Goal: Use online tool/utility: Use online tool/utility

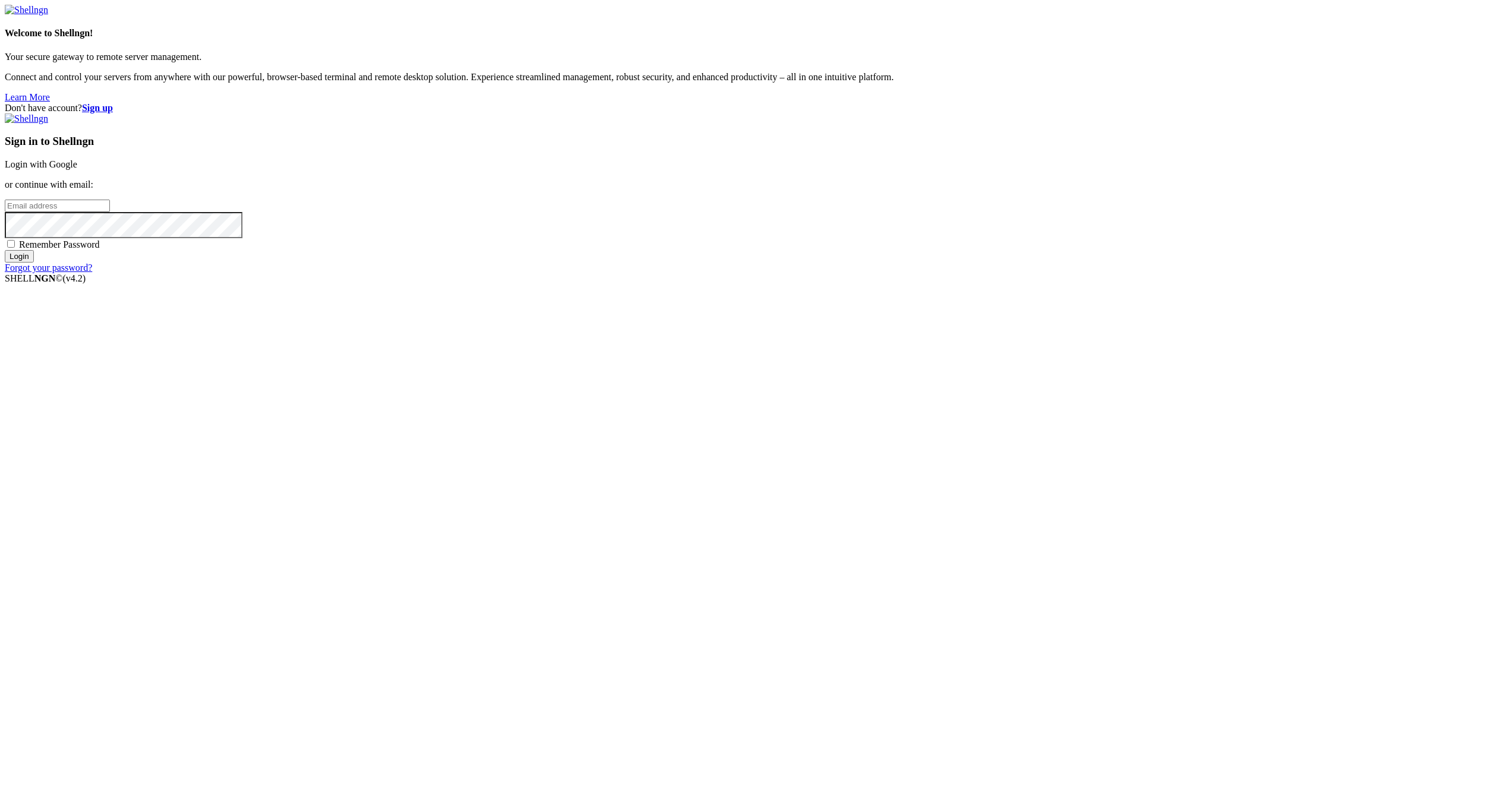
click at [34, 263] on input "Login" at bounding box center [19, 256] width 29 height 12
click at [77, 169] on link "Login with Google" at bounding box center [41, 164] width 72 height 10
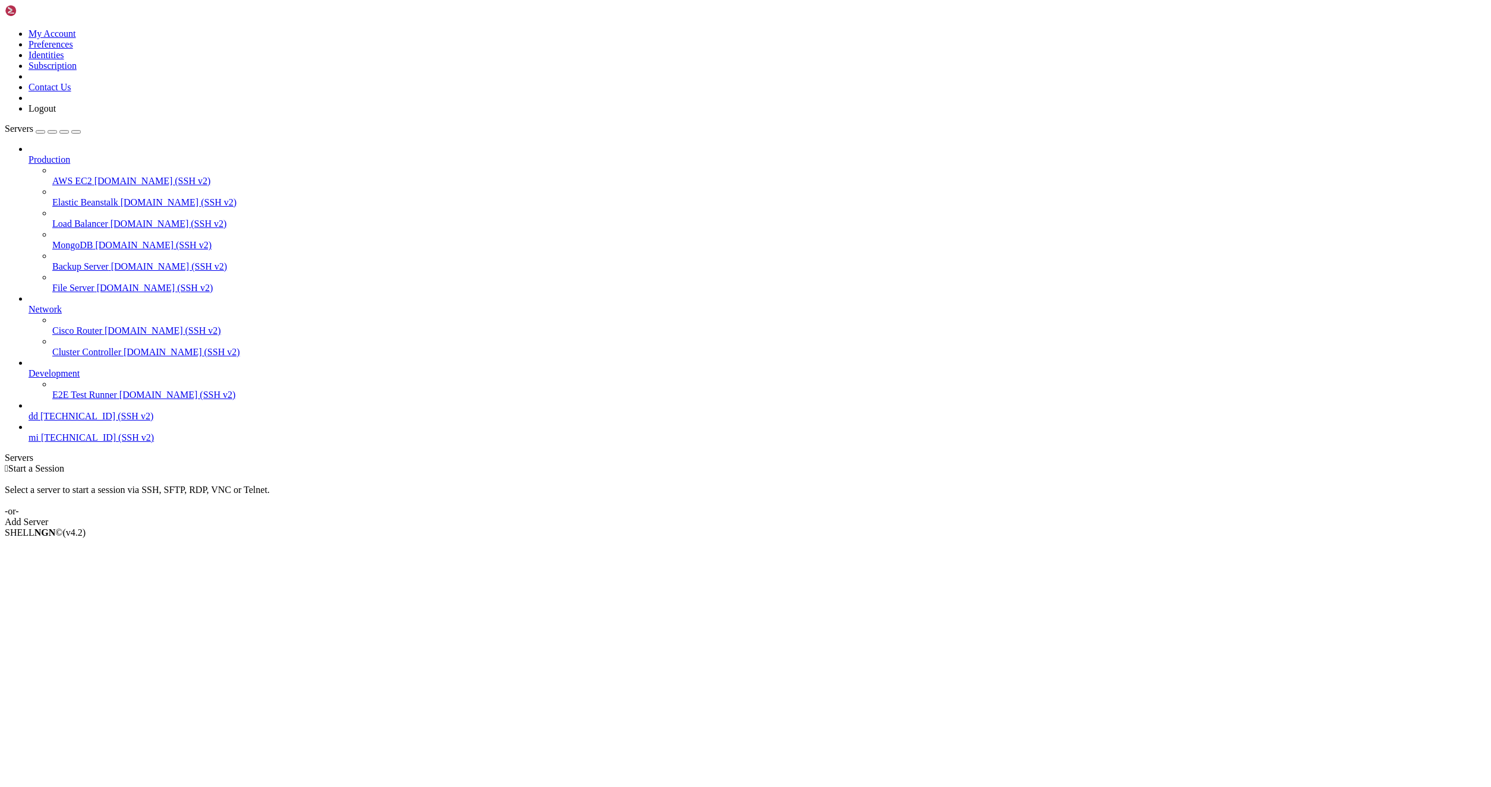
click at [29, 432] on icon at bounding box center [29, 432] width 0 height 0
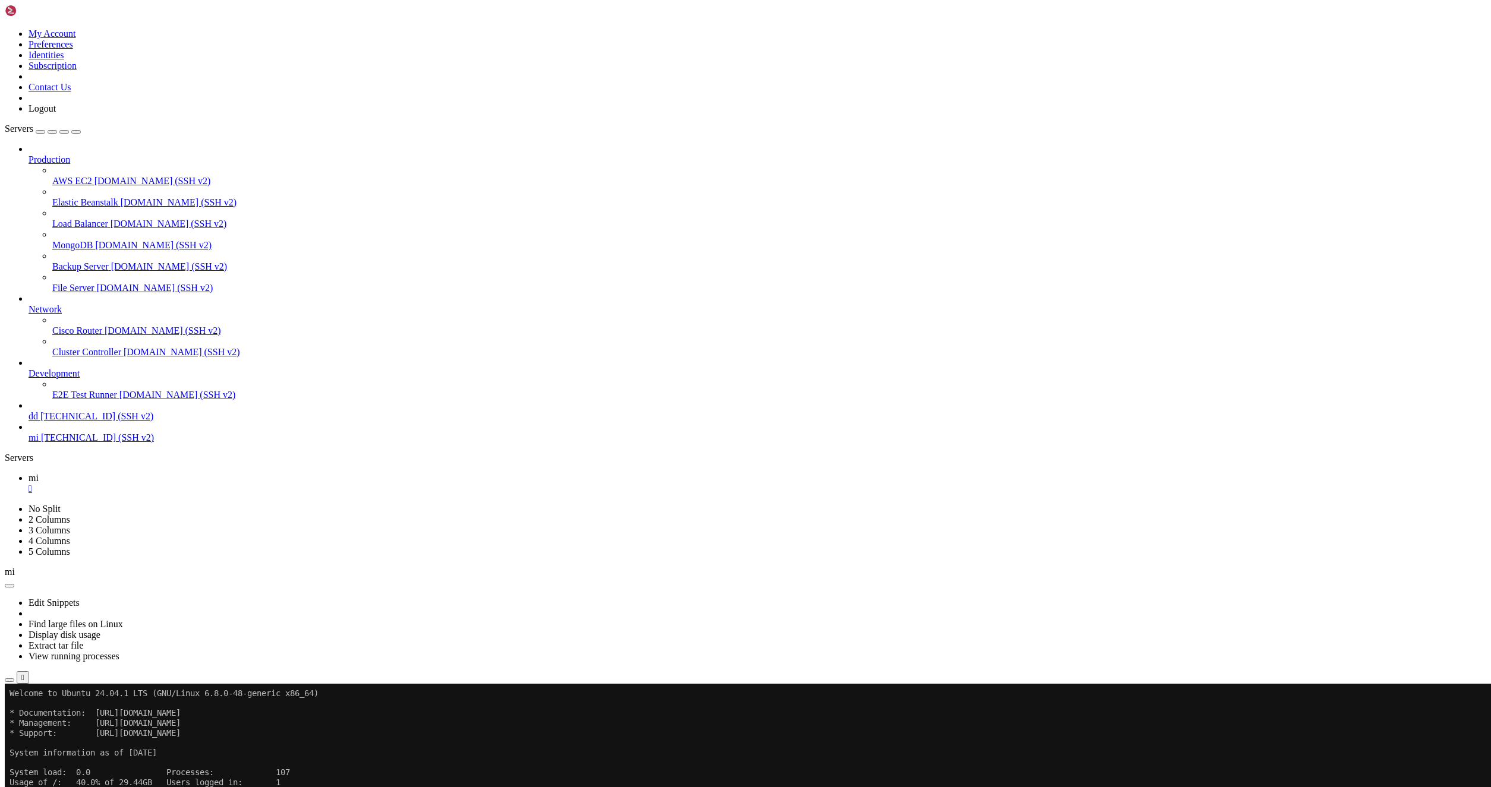
drag, startPoint x: 304, startPoint y: 1074, endPoint x: 307, endPoint y: 1067, distance: 7.7
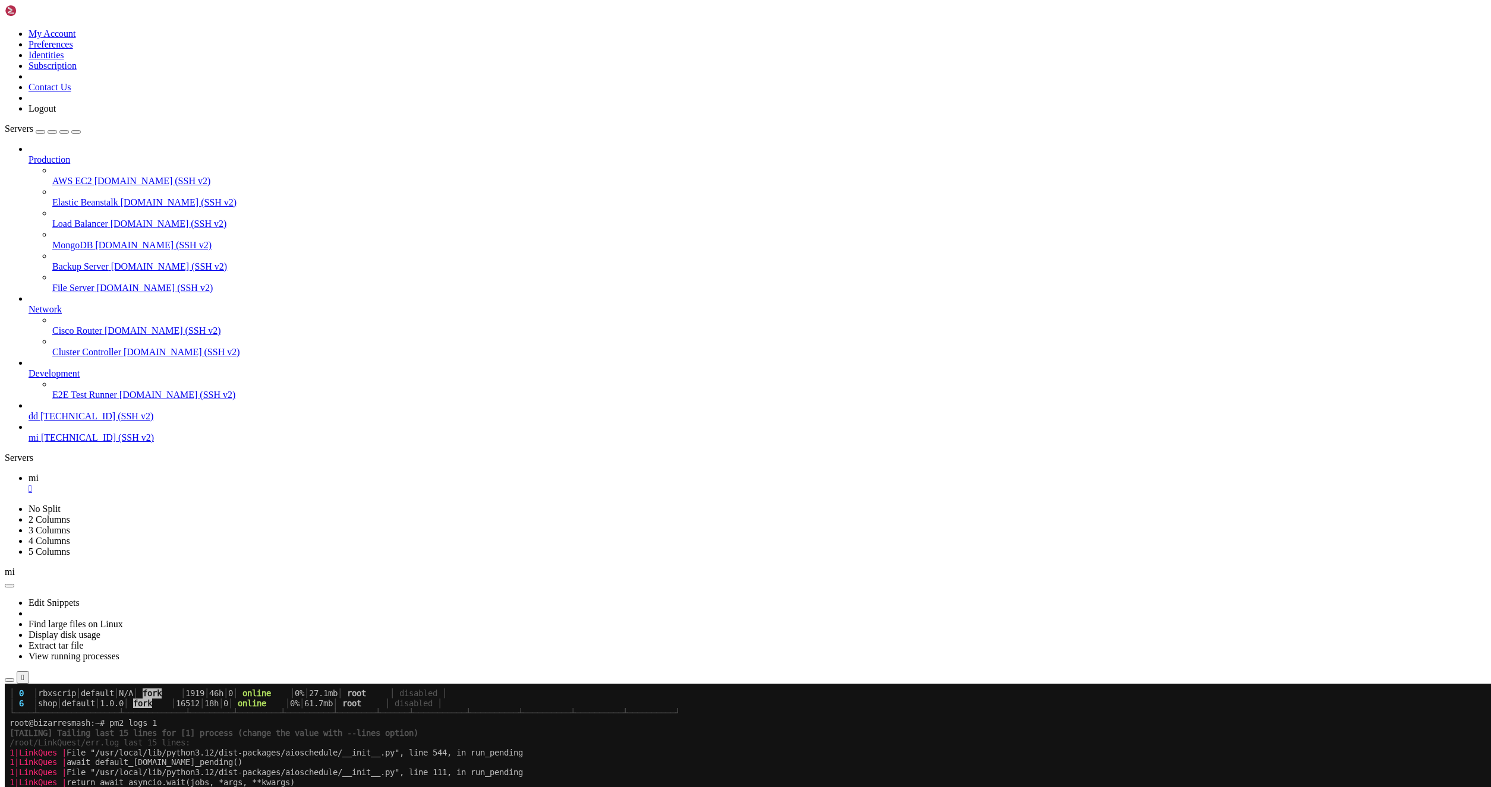
scroll to position [454, 0]
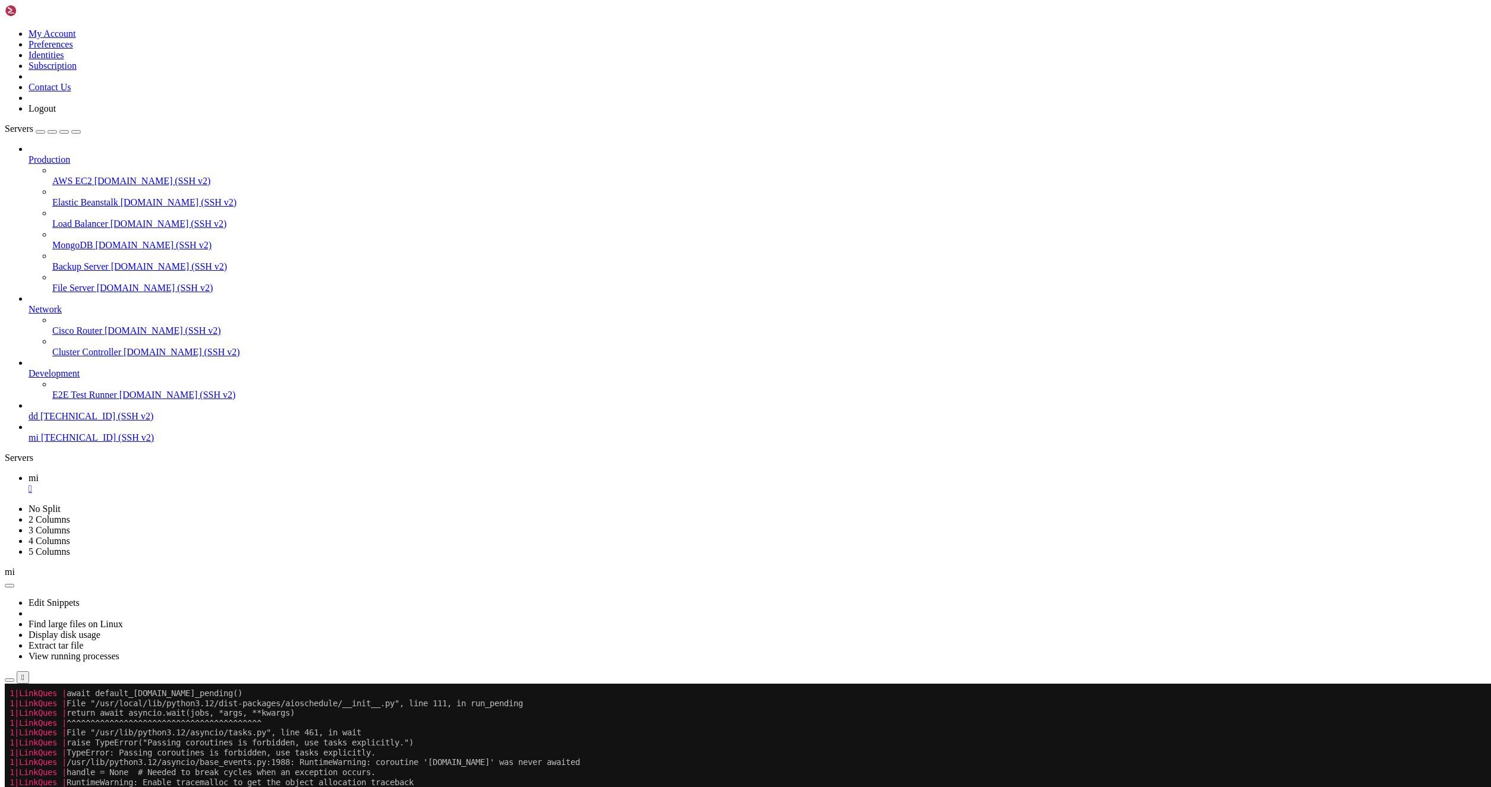
drag, startPoint x: 83, startPoint y: 1204, endPoint x: 195, endPoint y: 1241, distance: 118.4
drag, startPoint x: 146, startPoint y: 1267, endPoint x: 424, endPoint y: 1270, distance: 278.0
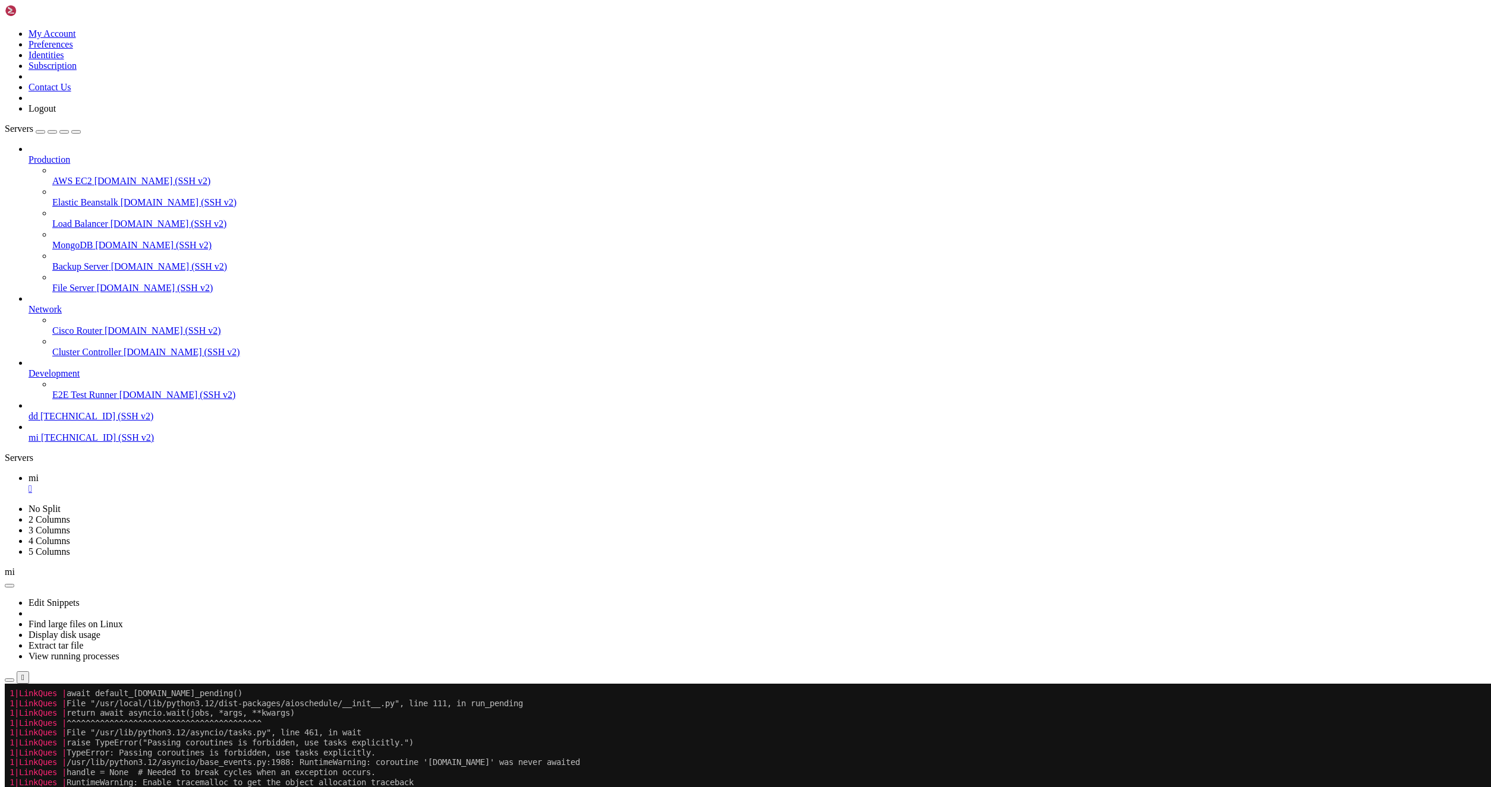
drag, startPoint x: 462, startPoint y: 1278, endPoint x: 246, endPoint y: 1243, distance: 218.5
drag, startPoint x: 182, startPoint y: 1207, endPoint x: 636, endPoint y: 1304, distance: 464.1
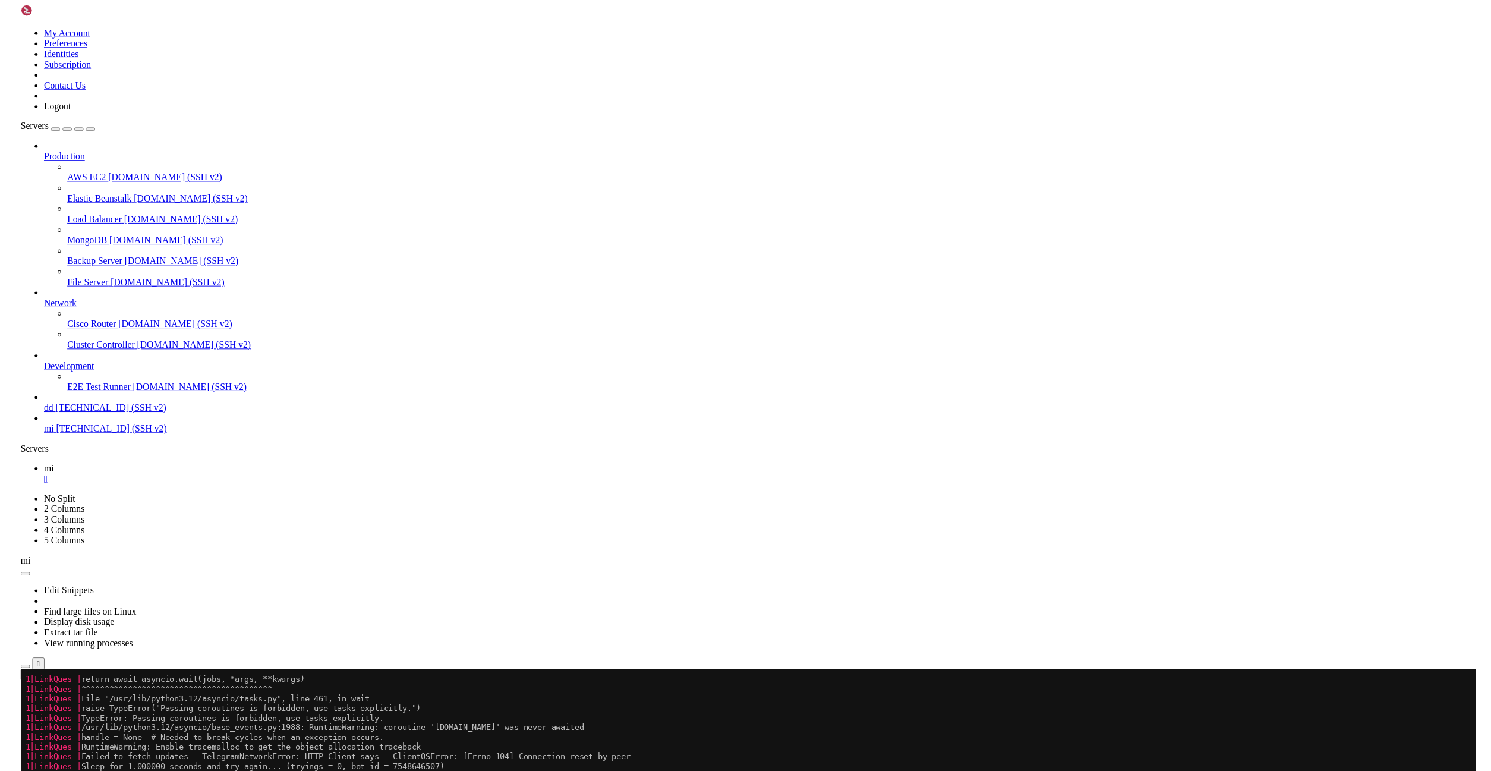
scroll to position [474, 0]
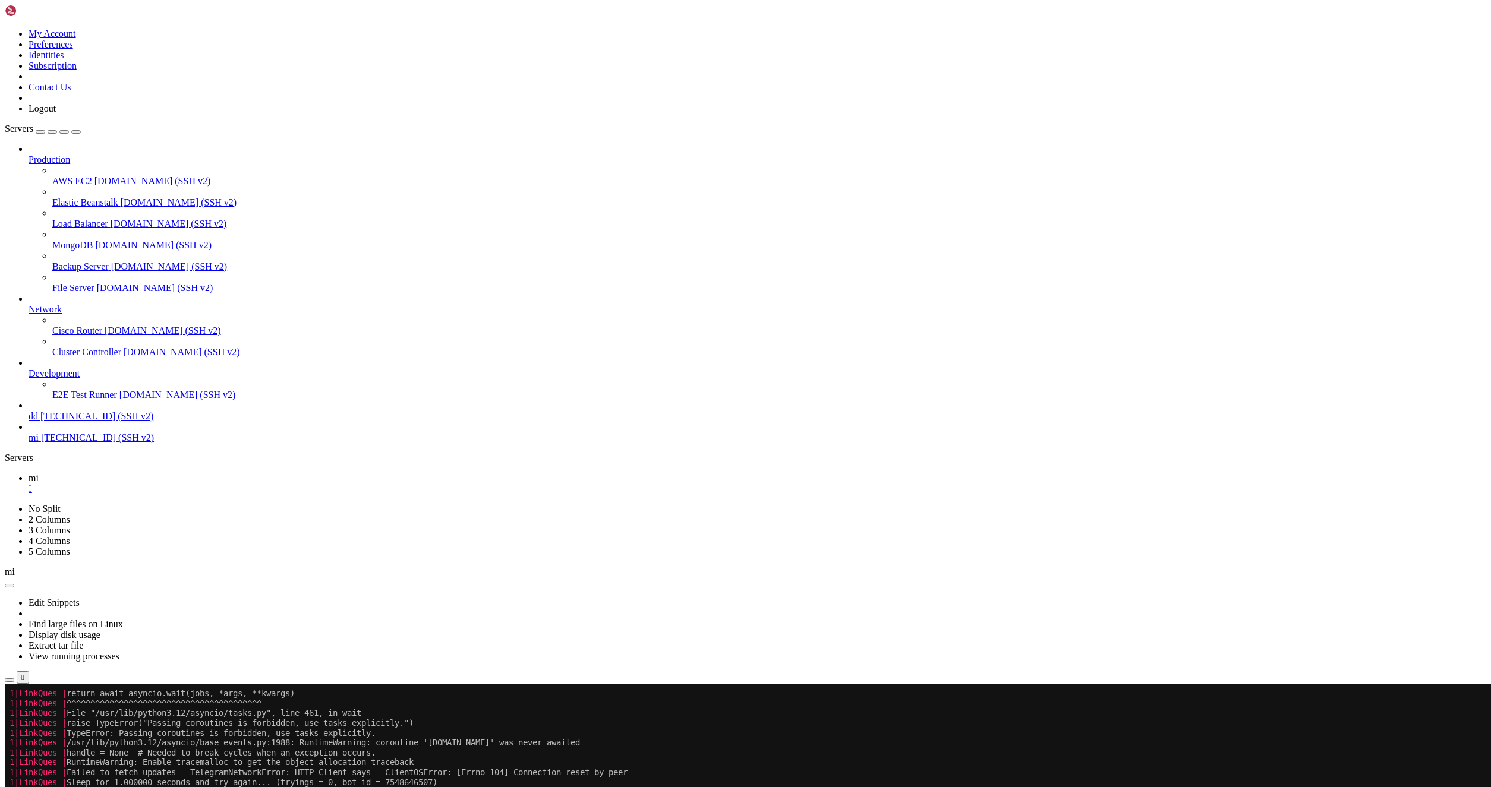
drag, startPoint x: 604, startPoint y: 1284, endPoint x: 218, endPoint y: 1189, distance: 397.7
